Goal: Task Accomplishment & Management: Manage account settings

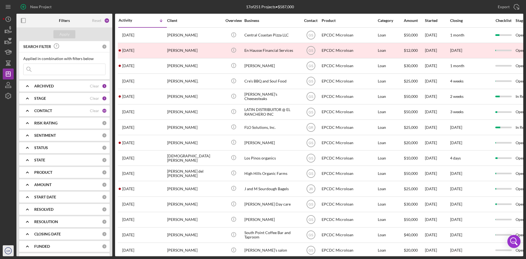
click at [5, 253] on icon "GR" at bounding box center [8, 251] width 11 height 14
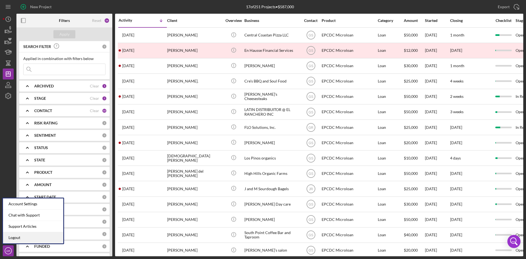
click at [12, 236] on link "Logout" at bounding box center [33, 237] width 60 height 11
